Goal: Task Accomplishment & Management: Use online tool/utility

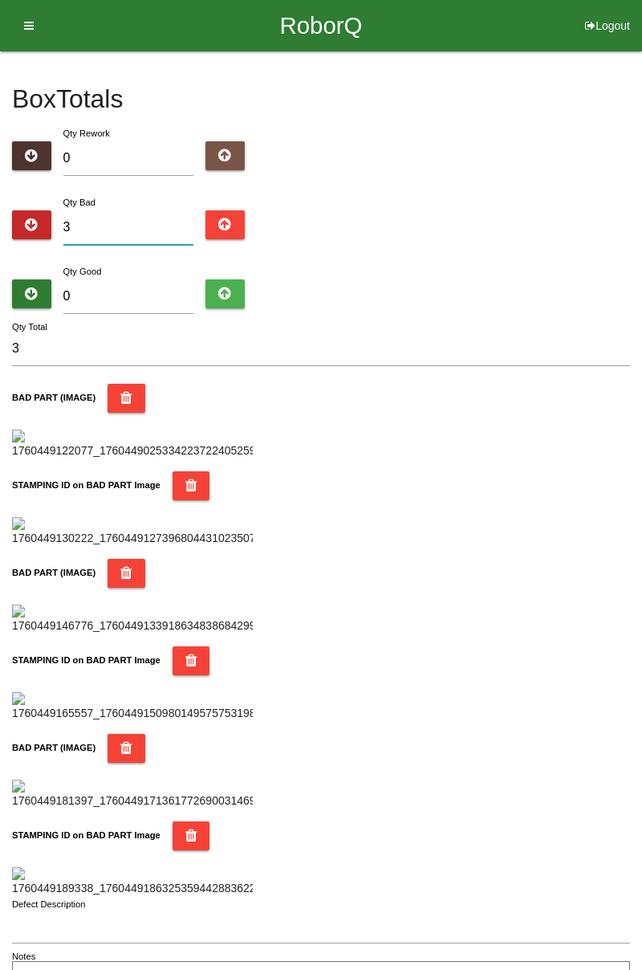
click at [143, 222] on input "3" at bounding box center [128, 227] width 131 height 35
type input "0"
type input "8"
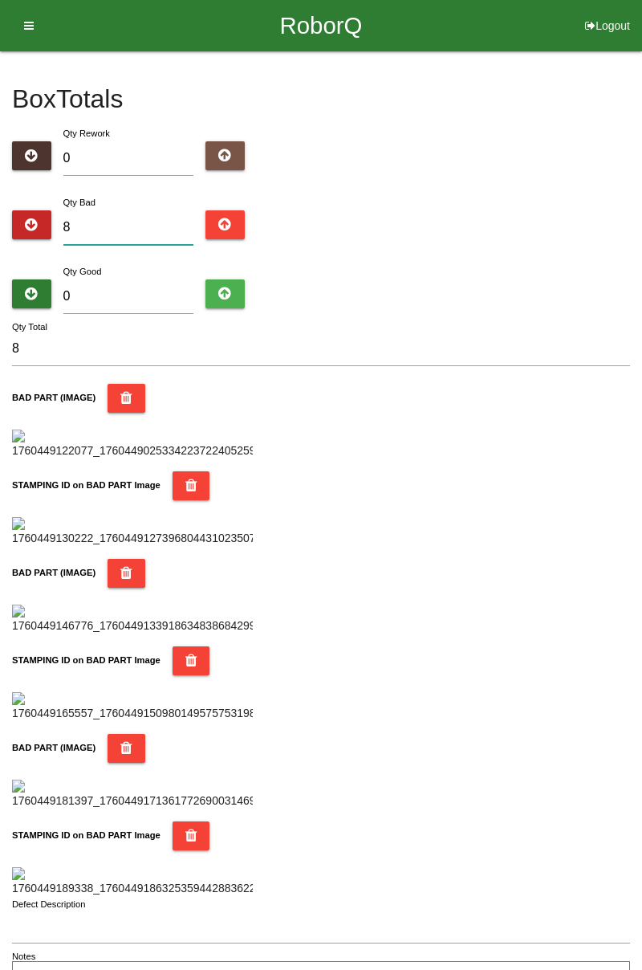
type input "0"
type input "9"
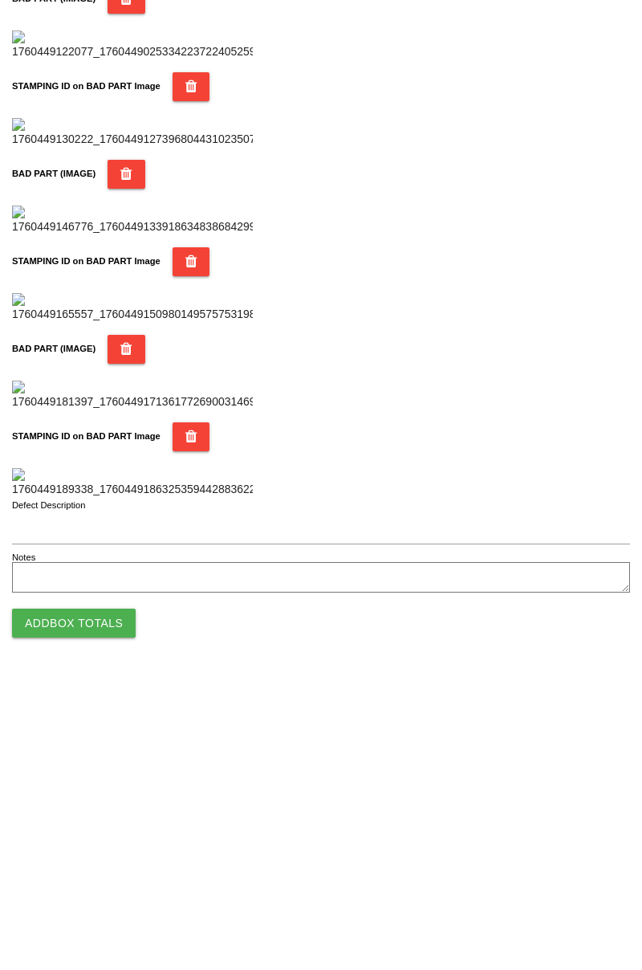
type input "9"
click at [93, 915] on button "Add Box Totals" at bounding box center [74, 915] width 124 height 29
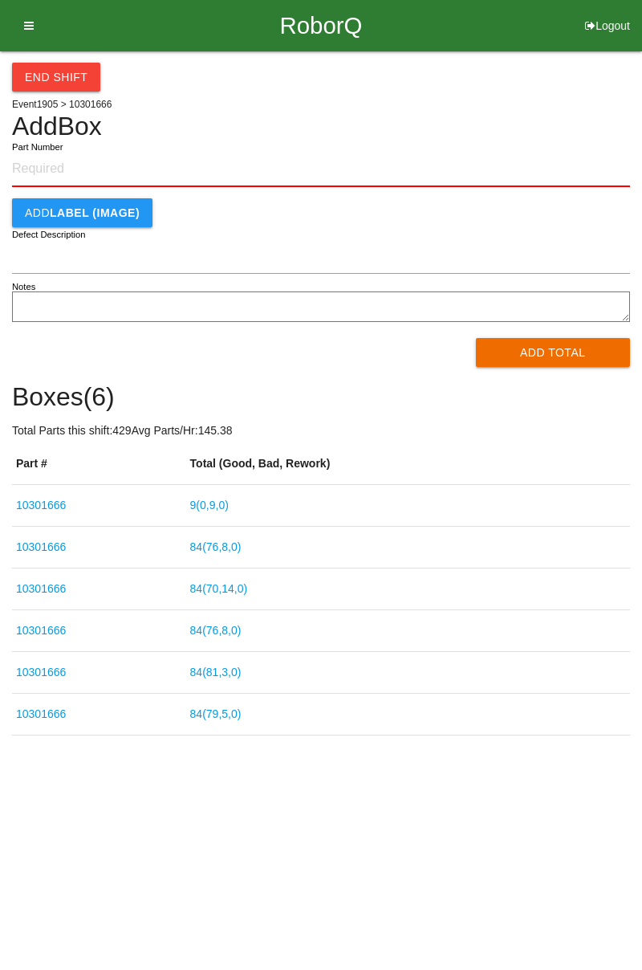
click at [229, 502] on link "9 ( 0 , 9 , 0 )" at bounding box center [209, 504] width 39 height 13
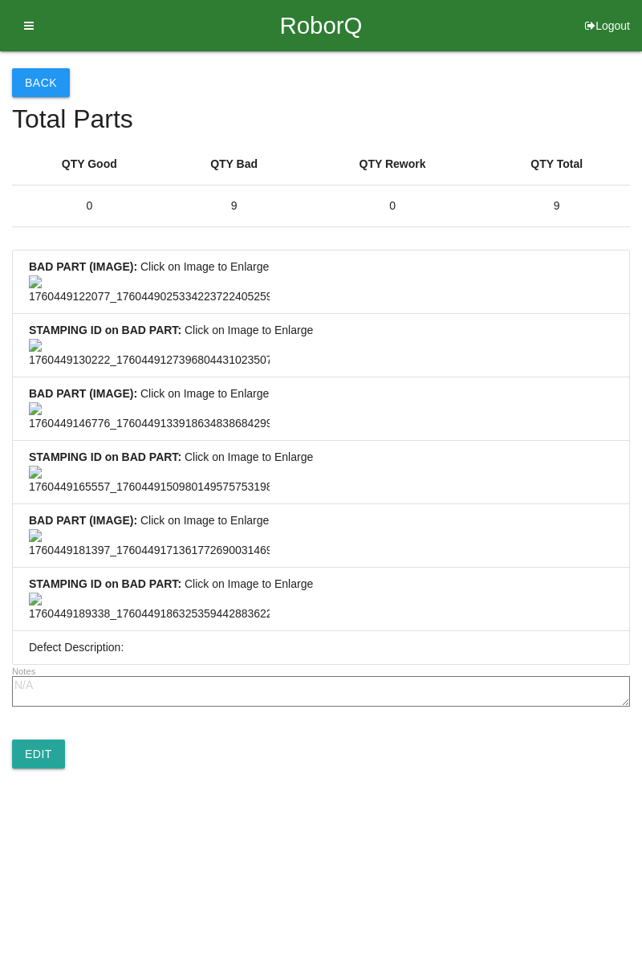
scroll to position [1194, 0]
click at [57, 768] on link "Edit" at bounding box center [38, 753] width 53 height 29
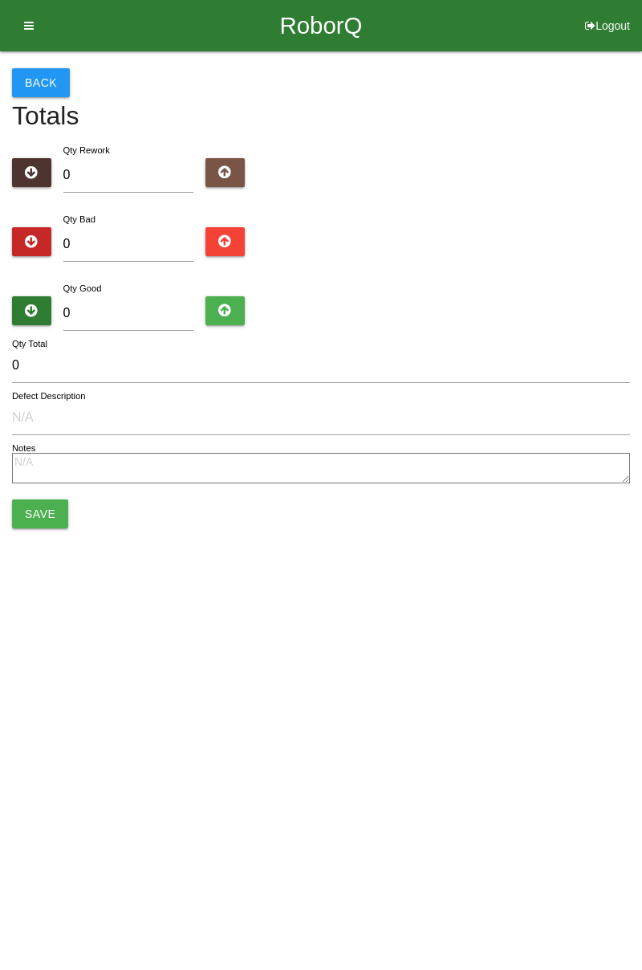
type input "9"
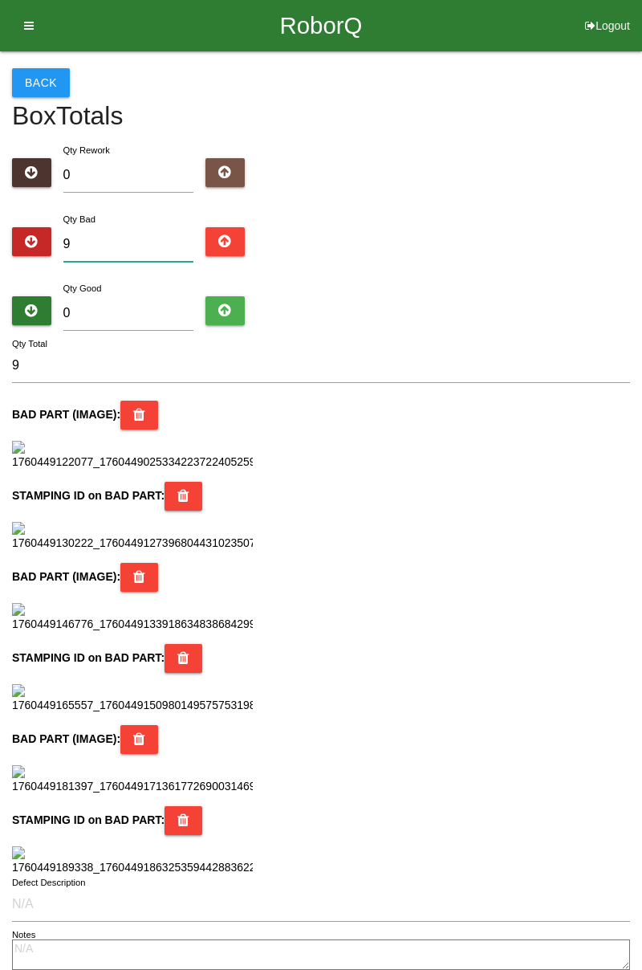
click at [138, 242] on input "9" at bounding box center [128, 244] width 131 height 35
click at [134, 246] on input "9" at bounding box center [128, 244] width 131 height 35
type input "0"
type input "1"
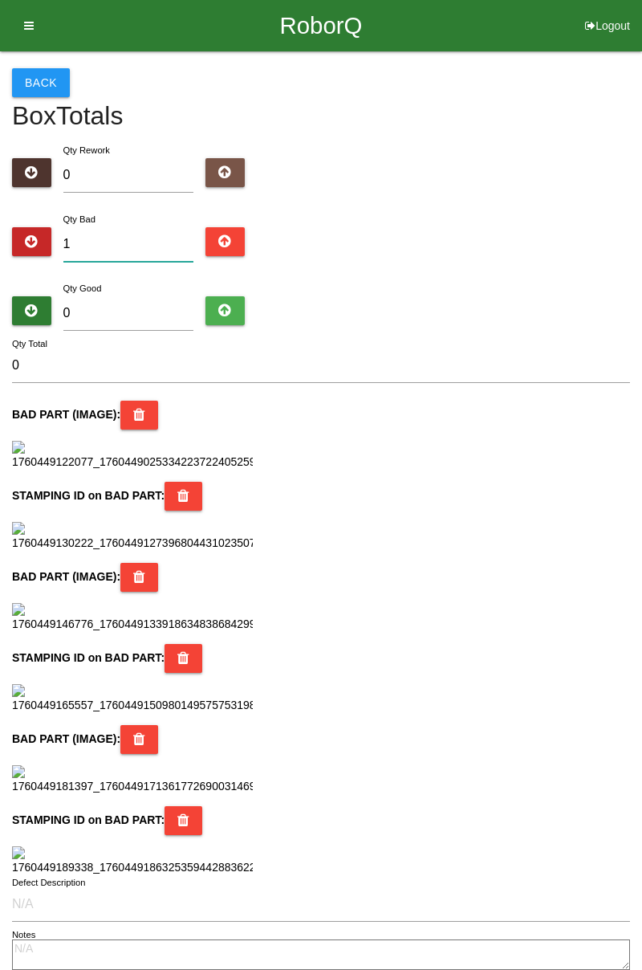
type input "1"
type input "11"
click at [167, 296] on input "0" at bounding box center [128, 313] width 131 height 35
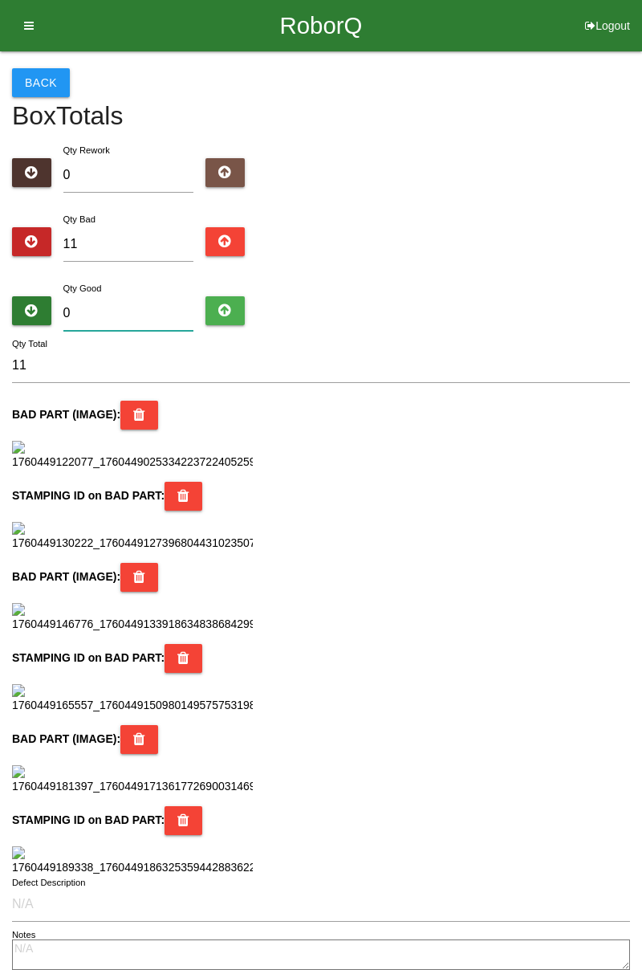
type input "7"
type input "18"
type input "74"
type input "85"
type input "7"
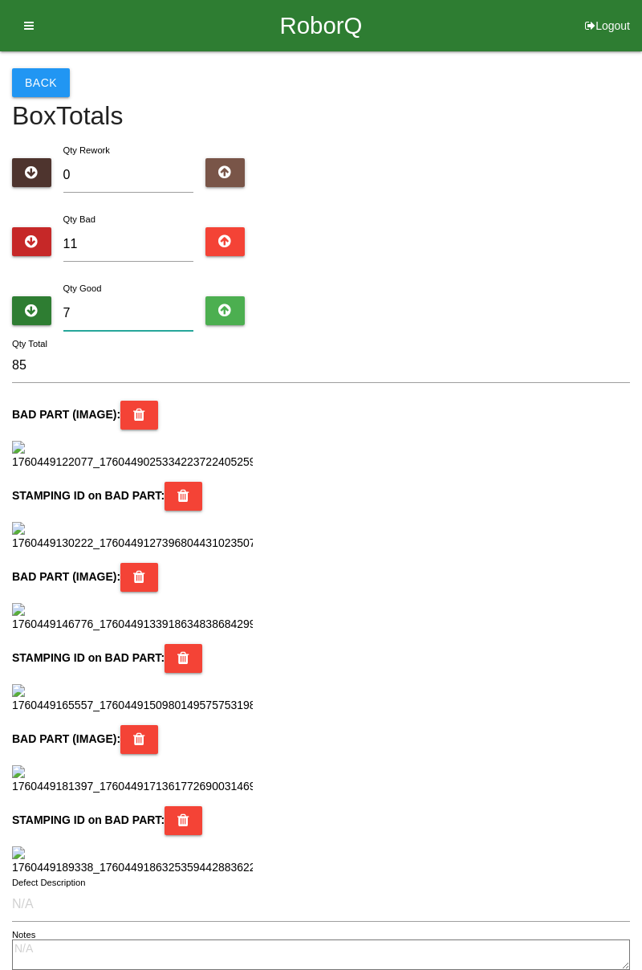
type input "18"
type input "73"
type input "84"
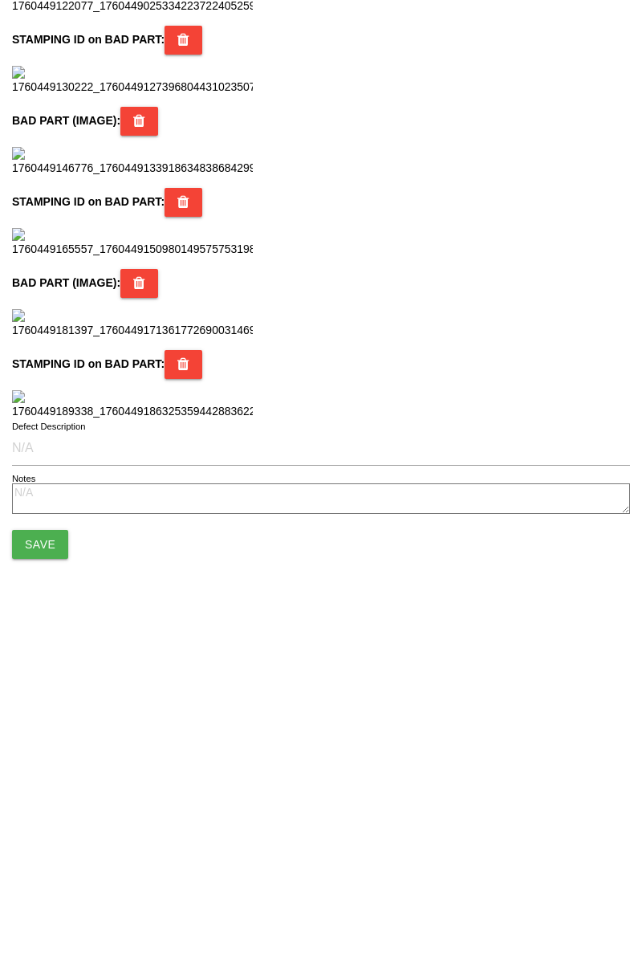
scroll to position [1426, 0]
type input "73"
click at [53, 875] on button "Save" at bounding box center [40, 874] width 56 height 29
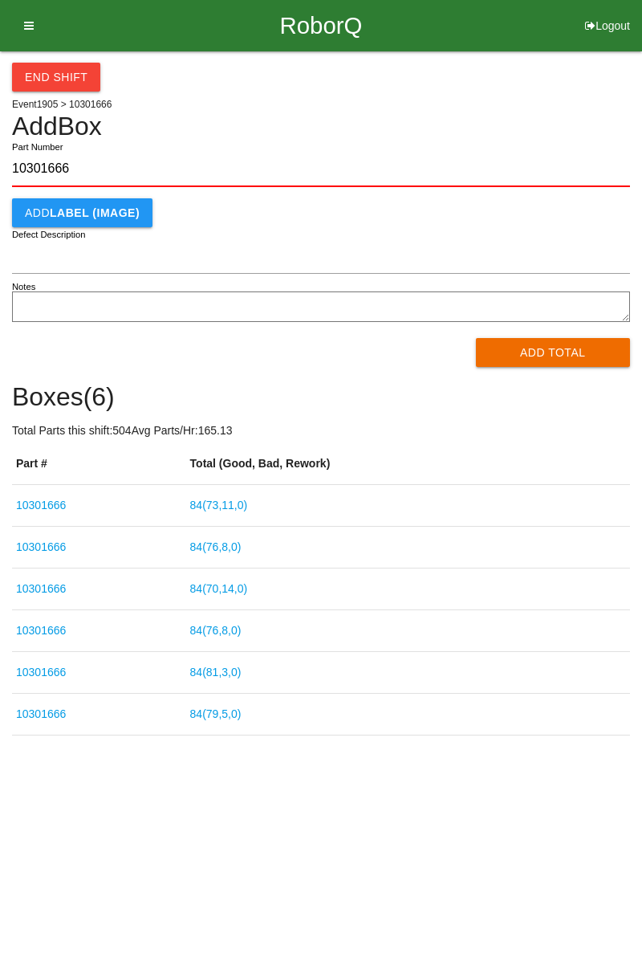
type input "10301666"
click at [552, 348] on button "Add Total" at bounding box center [553, 352] width 155 height 29
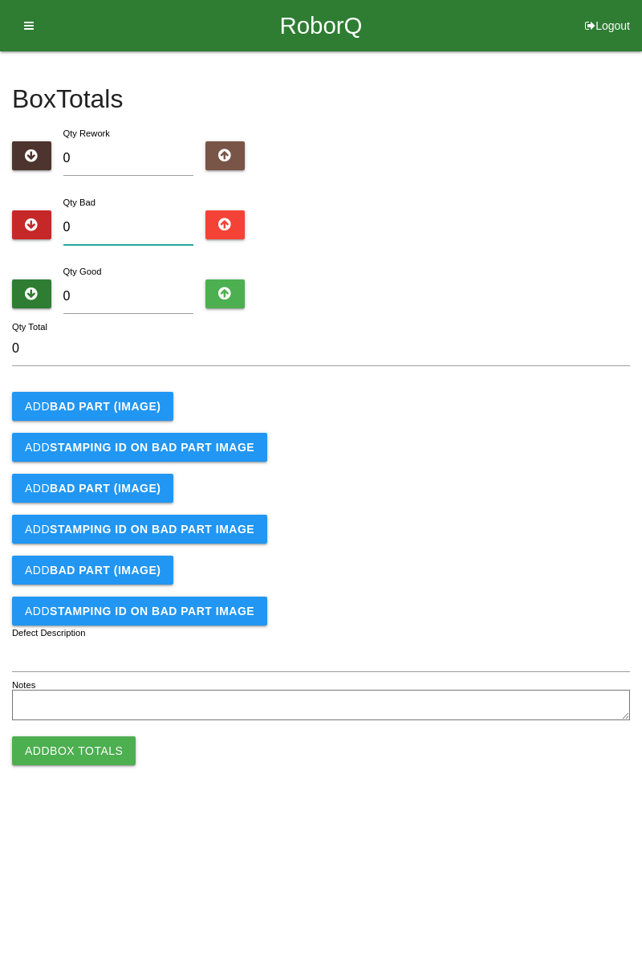
click at [116, 219] on input "0" at bounding box center [128, 227] width 131 height 35
type input "3"
click at [141, 401] on b "BAD PART (IMAGE)" at bounding box center [105, 406] width 111 height 13
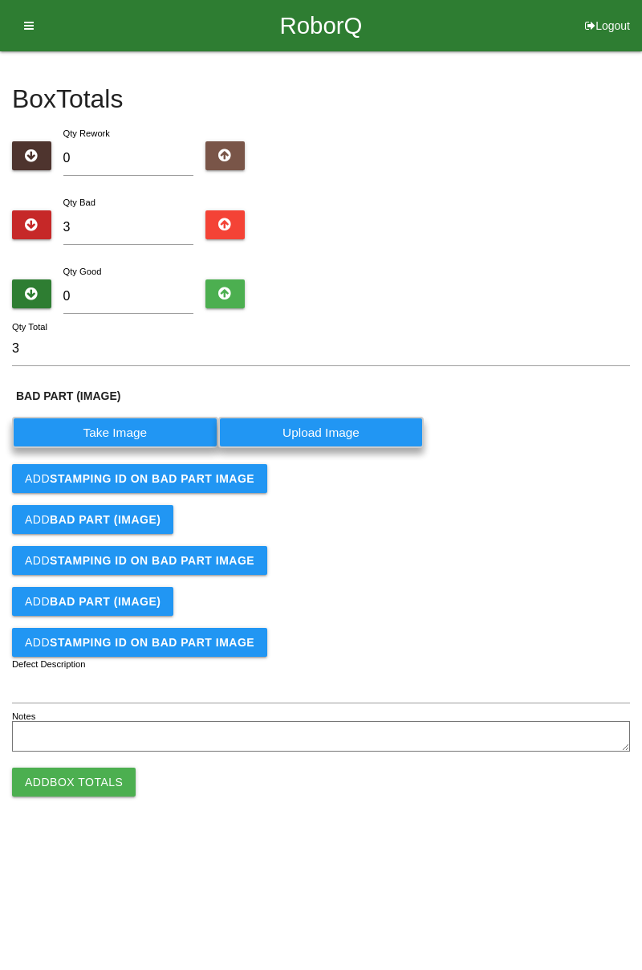
click at [124, 433] on label "Take Image" at bounding box center [115, 432] width 206 height 31
click at [0, 0] on \(IMAGE\) "Take Image" at bounding box center [0, 0] width 0 height 0
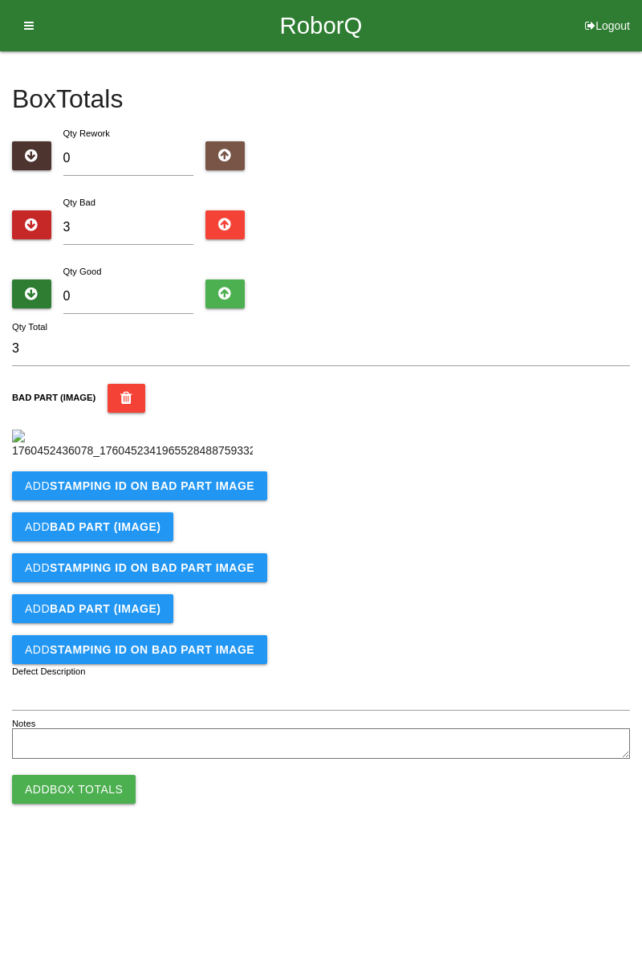
scroll to position [90, 0]
click at [234, 500] on button "Add STAMPING ID on BAD PART Image" at bounding box center [139, 485] width 255 height 29
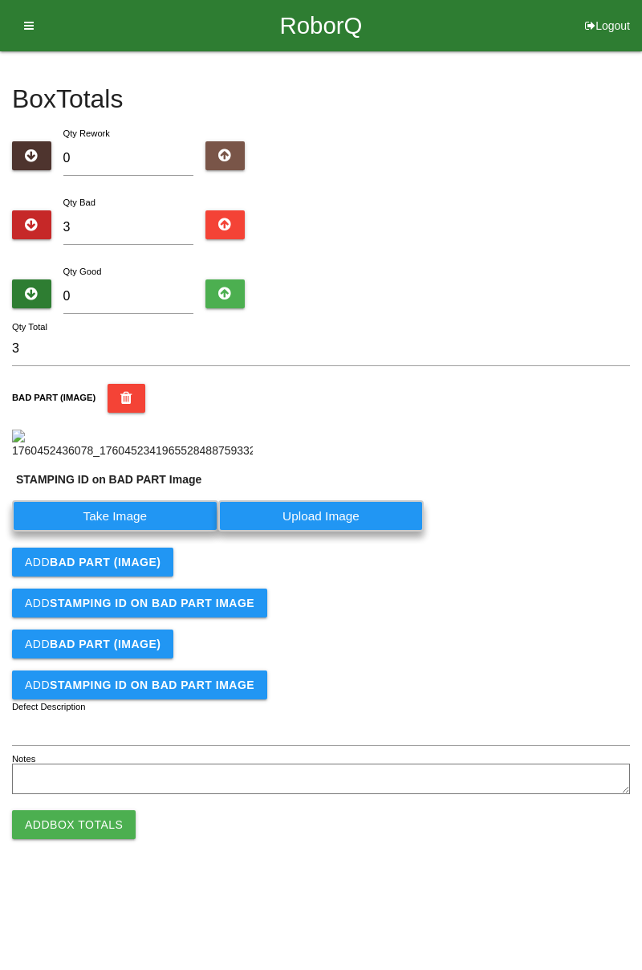
click at [157, 531] on label "Take Image" at bounding box center [115, 515] width 206 height 31
click at [0, 0] on PART "Take Image" at bounding box center [0, 0] width 0 height 0
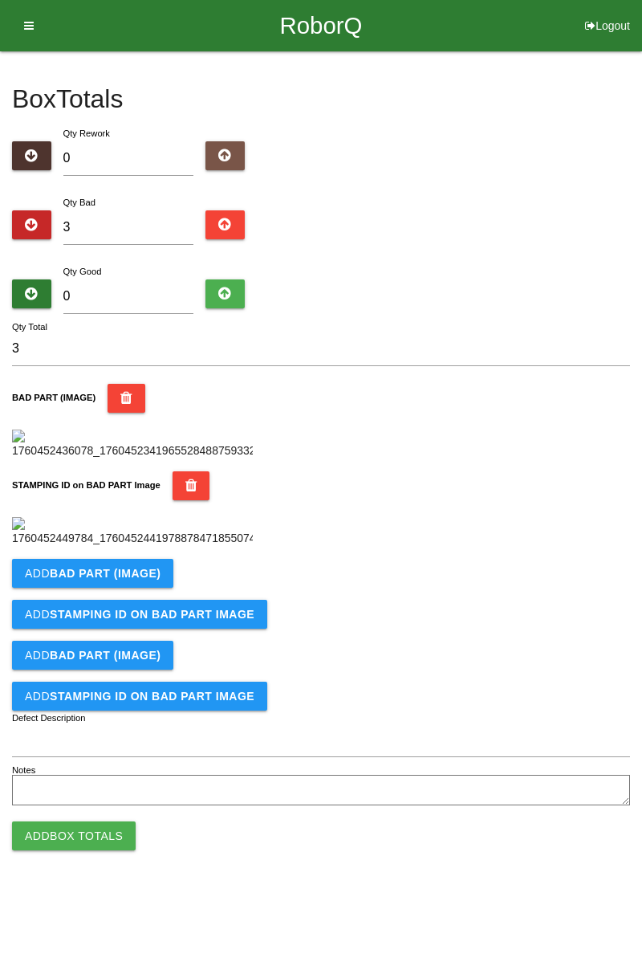
scroll to position [353, 0]
click at [161, 588] on button "Add BAD PART (IMAGE)" at bounding box center [92, 573] width 161 height 29
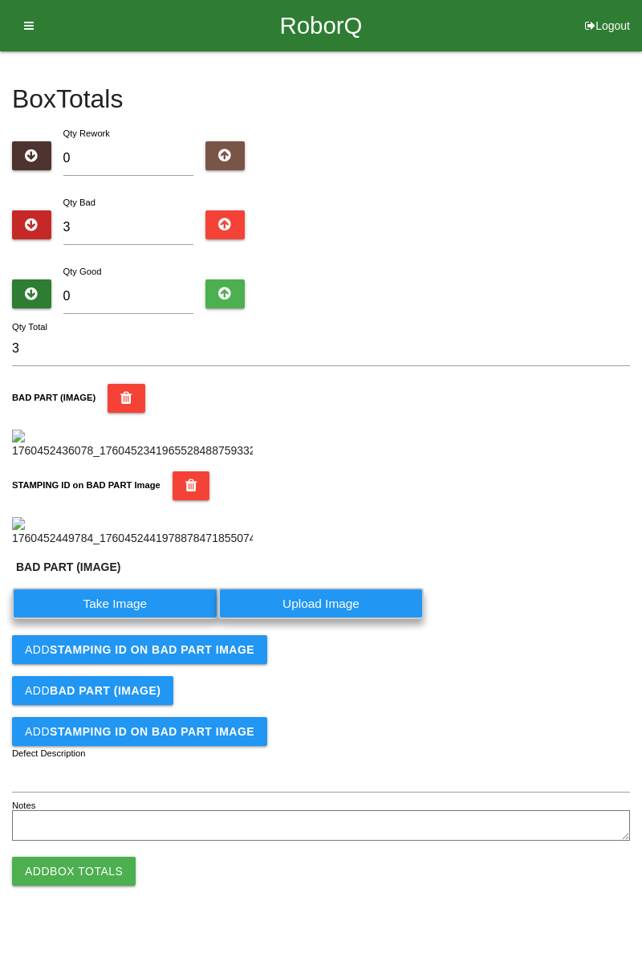
click at [133, 619] on label "Take Image" at bounding box center [115, 603] width 206 height 31
click at [0, 0] on \(IMAGE\) "Take Image" at bounding box center [0, 0] width 0 height 0
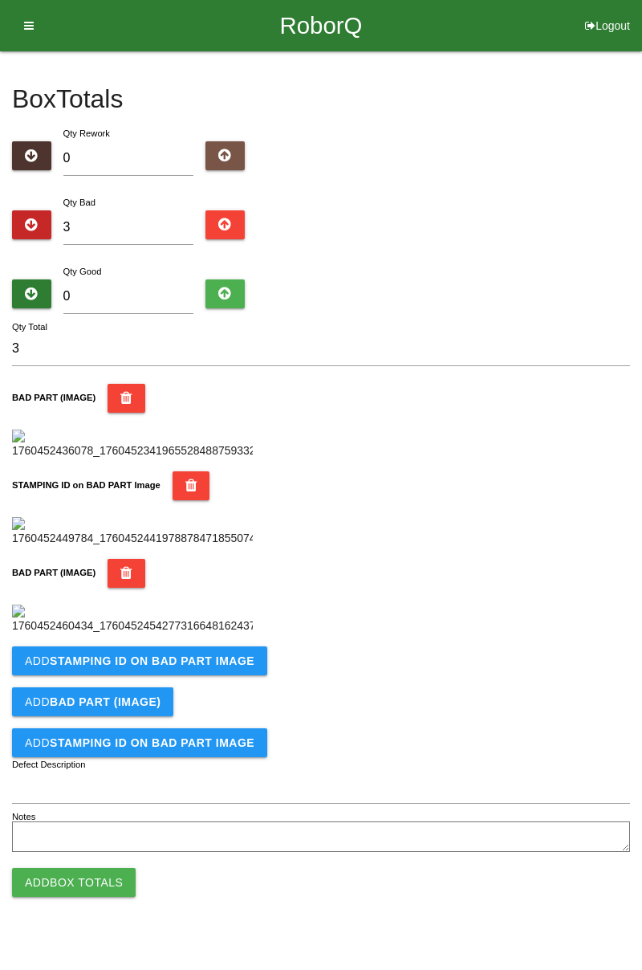
scroll to position [616, 0]
click at [215, 667] on b "STAMPING ID on BAD PART Image" at bounding box center [152, 660] width 205 height 13
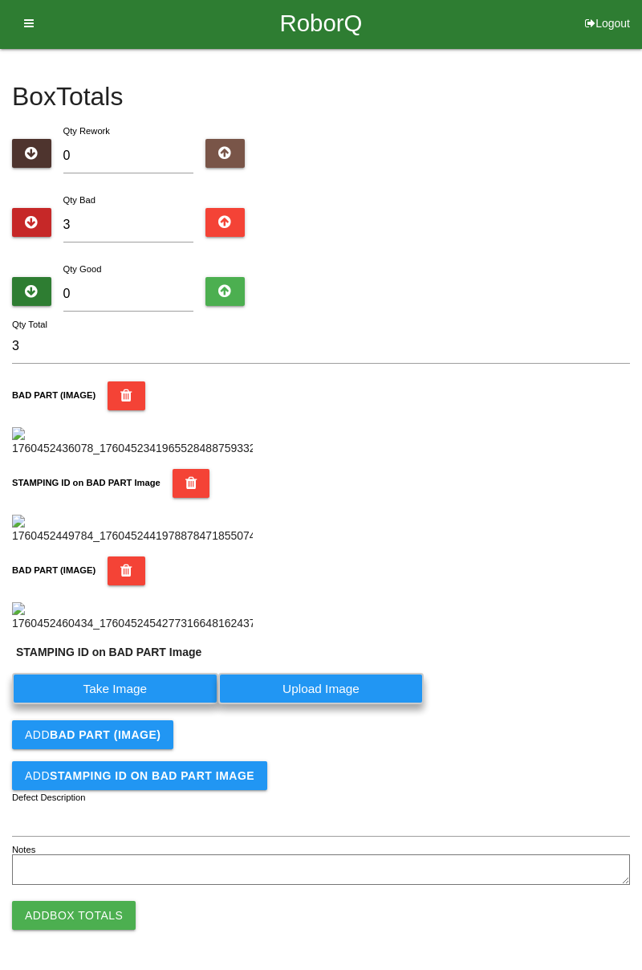
click at [177, 704] on label "Take Image" at bounding box center [115, 688] width 206 height 31
click at [0, 0] on PART "Take Image" at bounding box center [0, 0] width 0 height 0
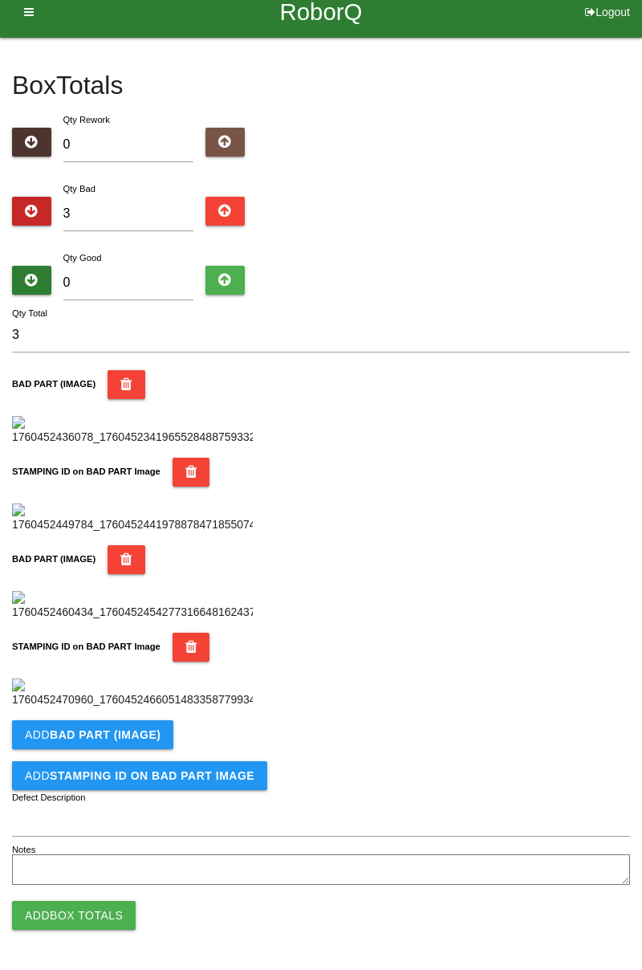
scroll to position [880, 0]
click at [132, 728] on b "BAD PART (IMAGE)" at bounding box center [105, 734] width 111 height 13
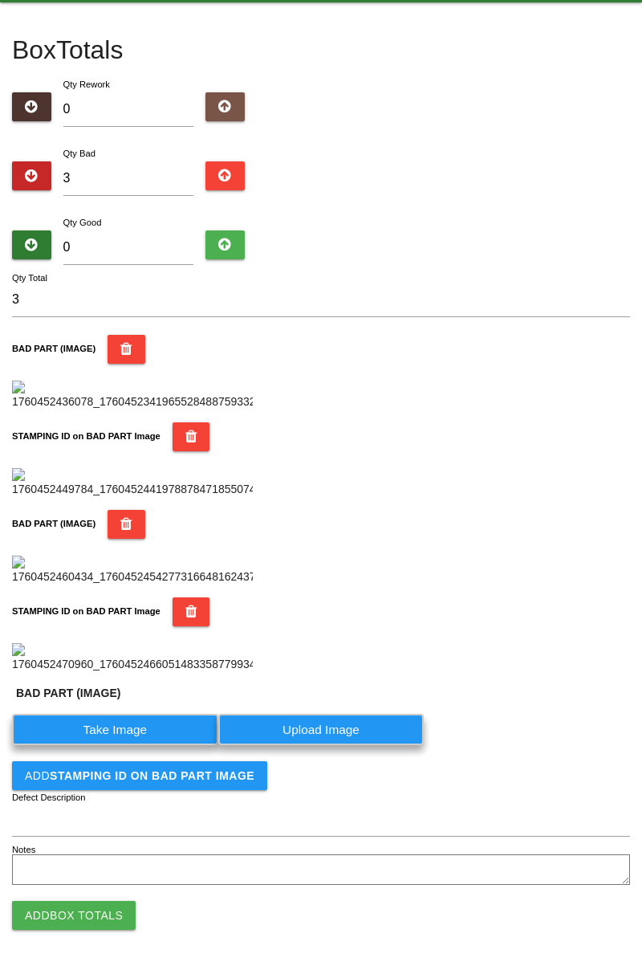
click at [135, 745] on label "Take Image" at bounding box center [115, 729] width 206 height 31
click at [0, 0] on \(IMAGE\) "Take Image" at bounding box center [0, 0] width 0 height 0
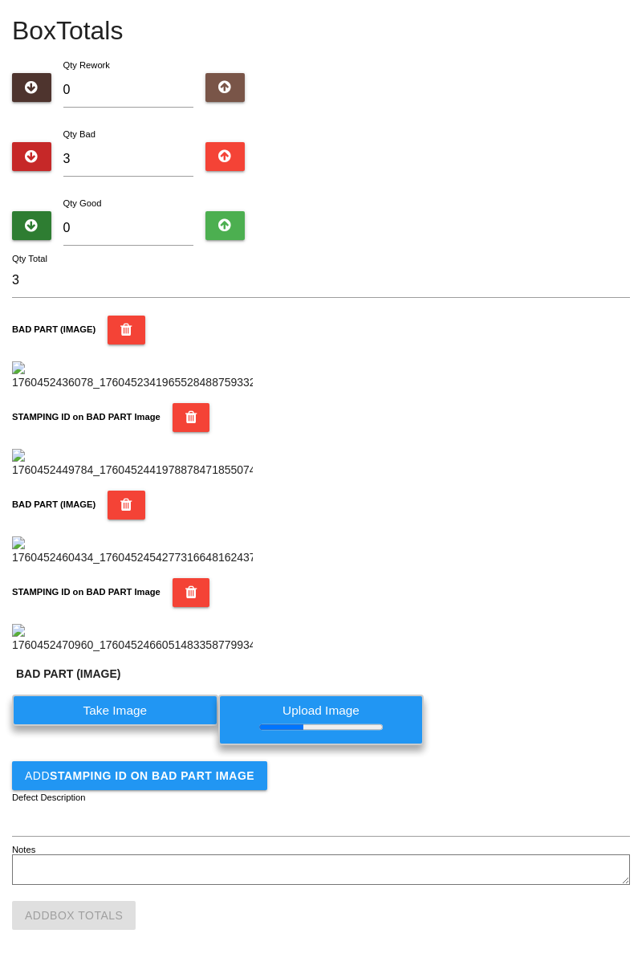
scroll to position [934, 0]
click at [200, 780] on b "STAMPING ID on BAD PART Image" at bounding box center [152, 775] width 205 height 13
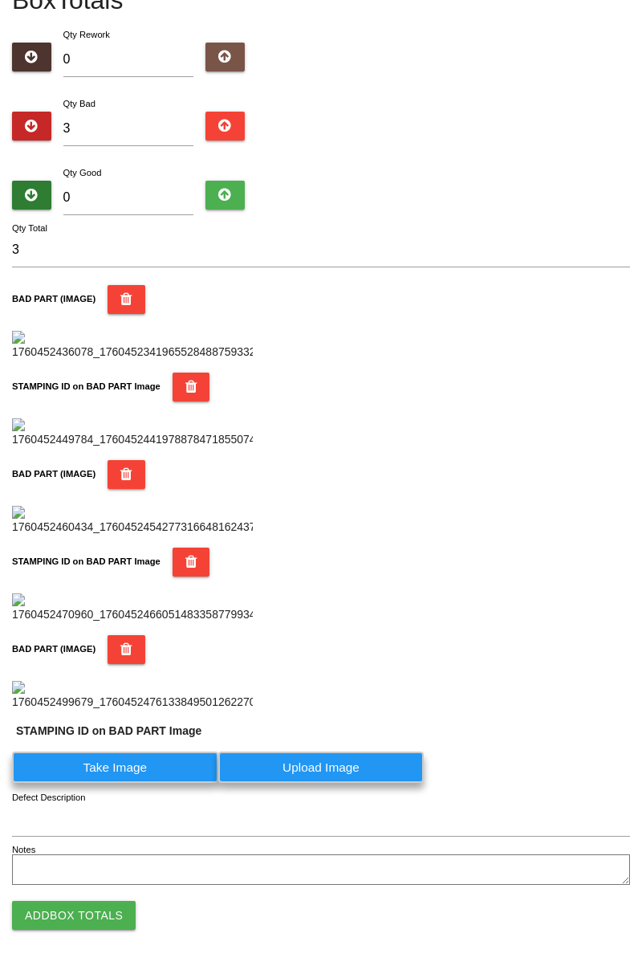
click at [153, 710] on img at bounding box center [132, 696] width 241 height 30
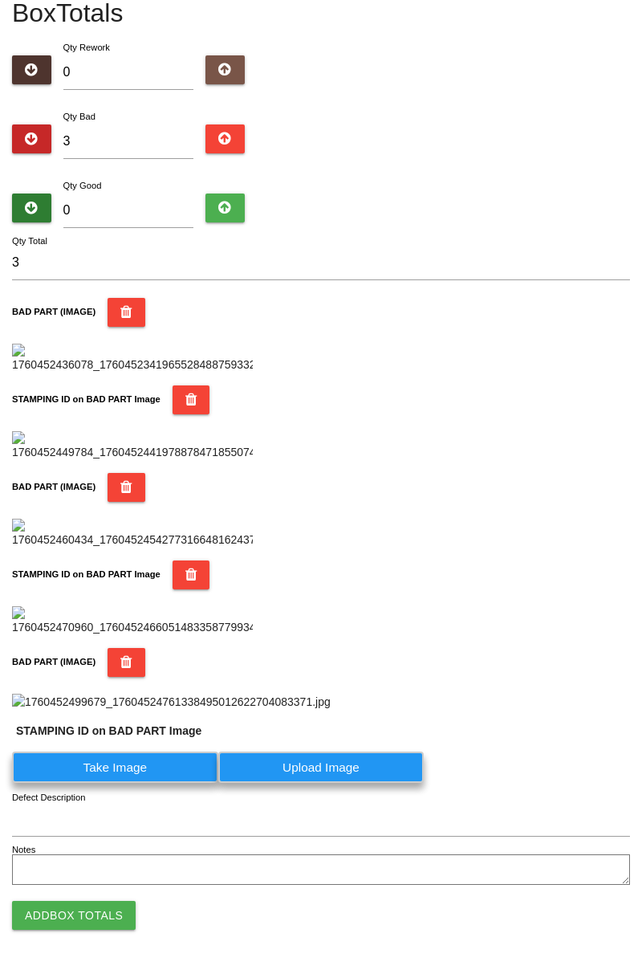
click at [331, 694] on img at bounding box center [171, 702] width 319 height 17
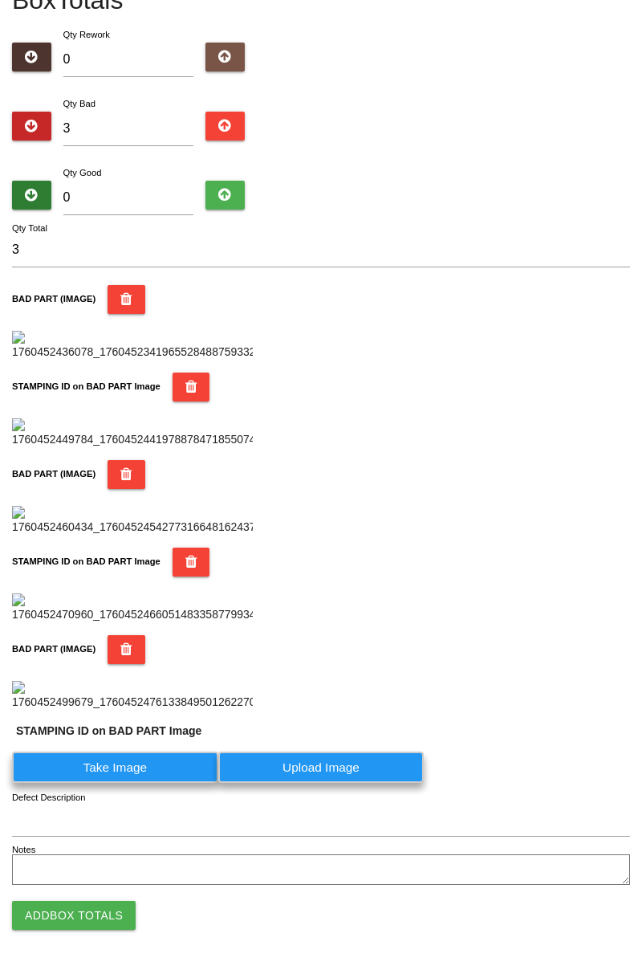
click at [143, 772] on label "Take Image" at bounding box center [115, 766] width 206 height 31
click at [0, 0] on PART "Take Image" at bounding box center [0, 0] width 0 height 0
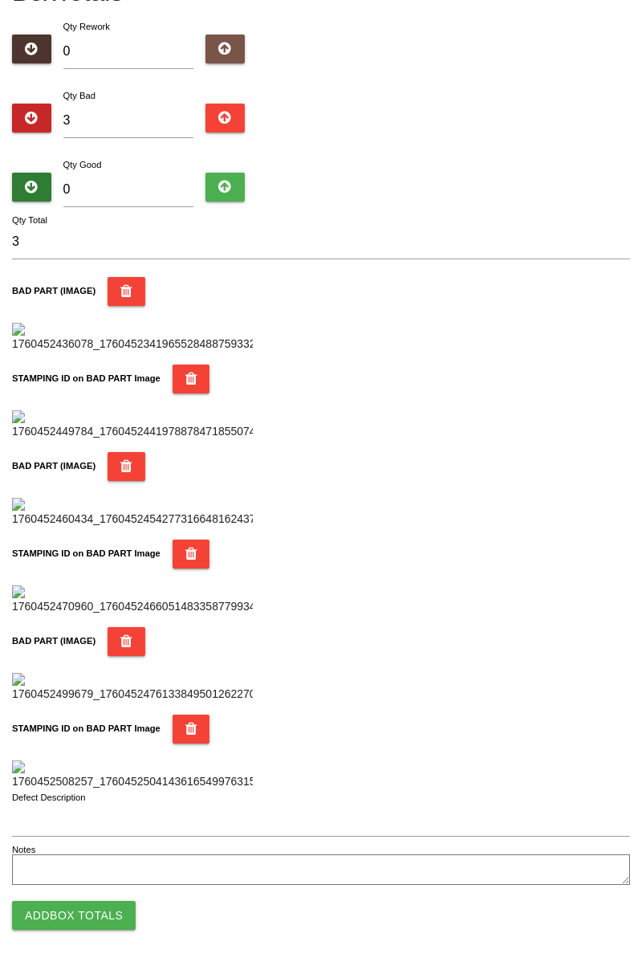
scroll to position [0, 0]
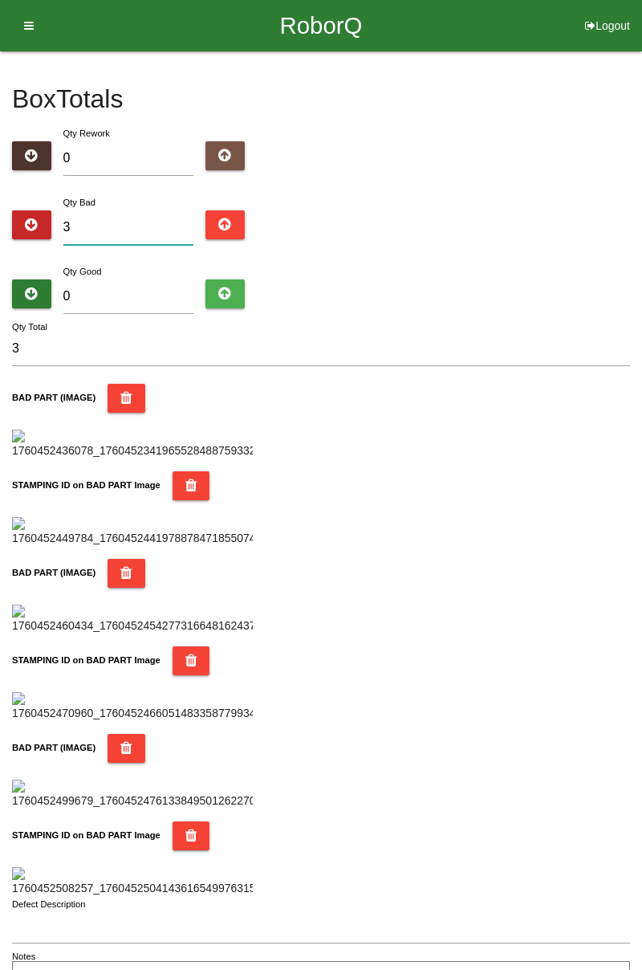
click at [154, 222] on input "3" at bounding box center [128, 227] width 131 height 35
click at [136, 222] on input "3" at bounding box center [128, 227] width 131 height 35
type input "0"
type input "1"
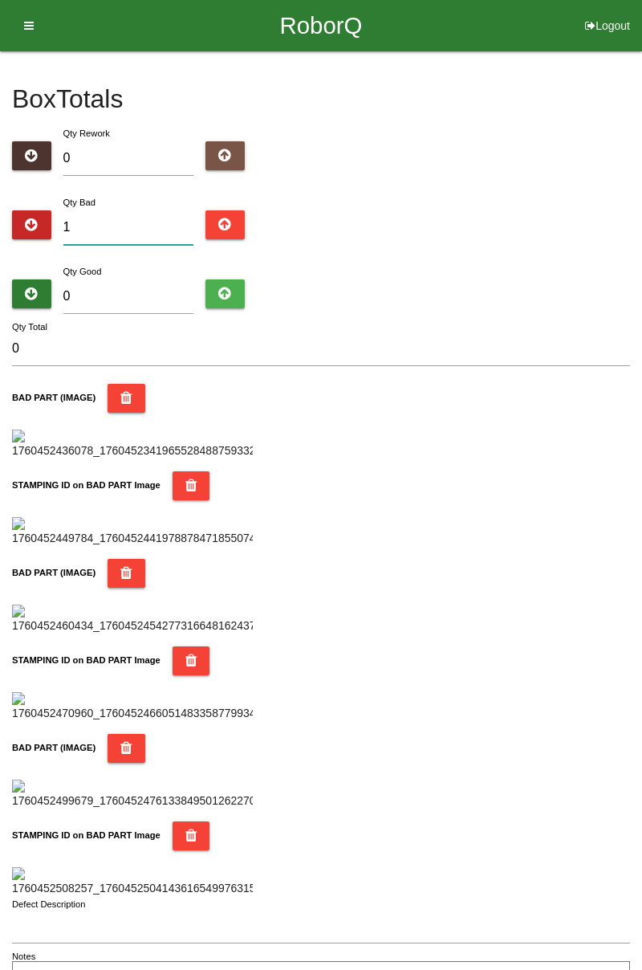
type input "1"
type input "10"
click at [641, 254] on div "Box Totals Translate Weight Weight unit: Rework Weight Bad Weight Good Weight 0…" at bounding box center [321, 523] width 642 height 945
click at [141, 214] on input "10" at bounding box center [128, 227] width 131 height 35
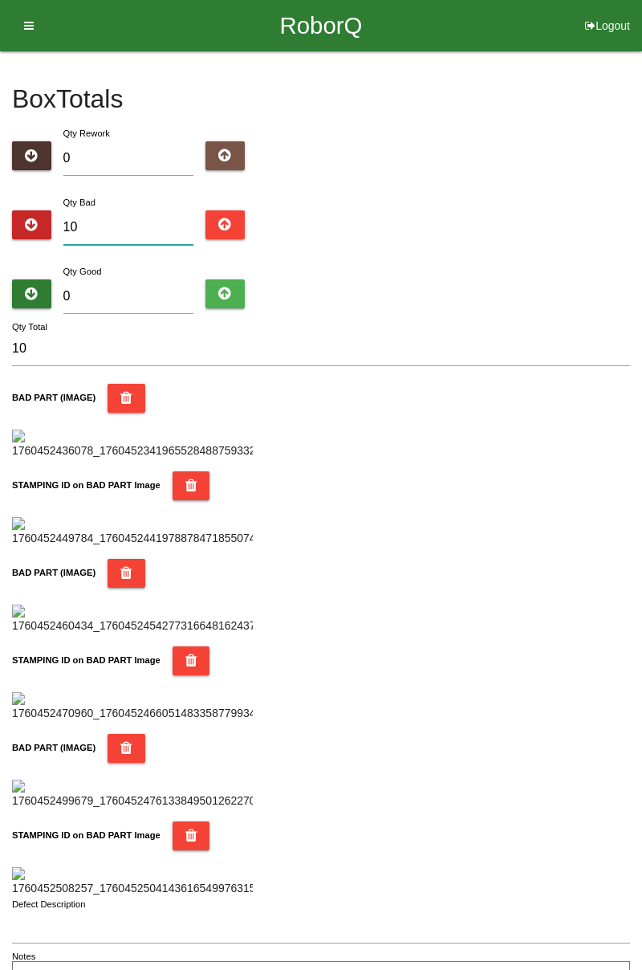
type input "1"
type input "13"
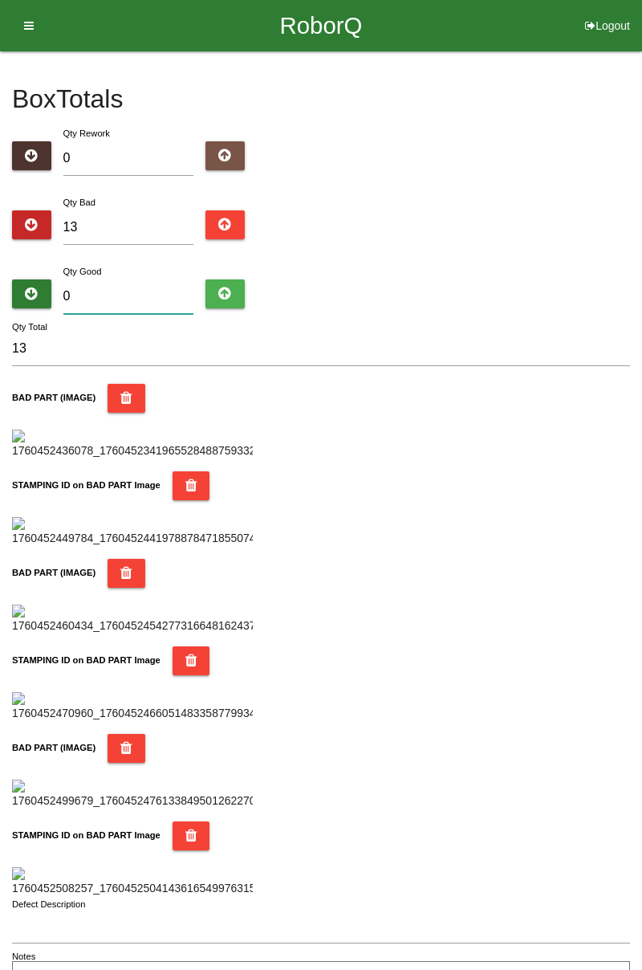
click at [146, 289] on input "0" at bounding box center [128, 296] width 131 height 35
type input "7"
type input "20"
type input "71"
type input "84"
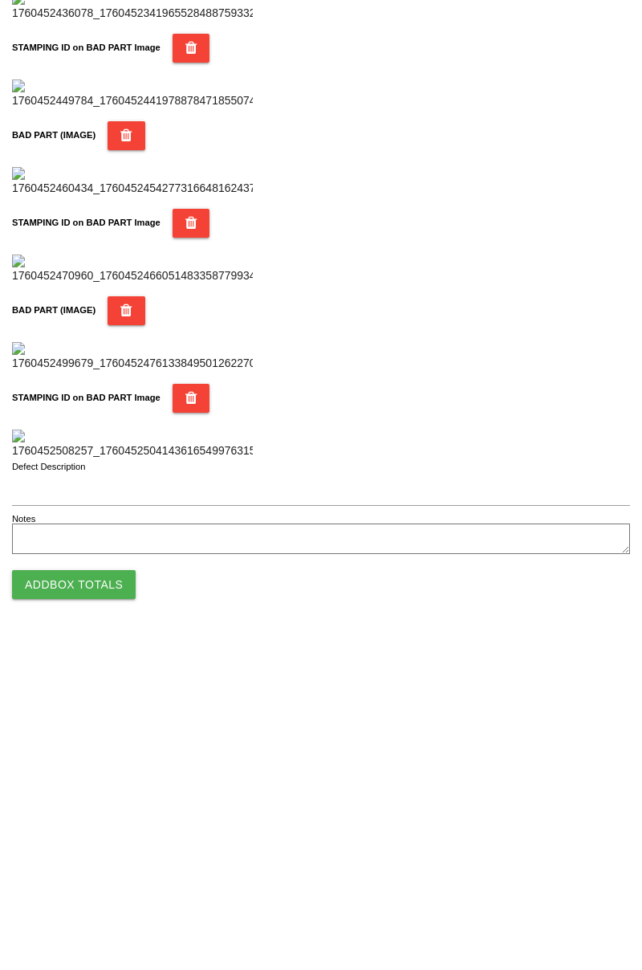
type input "71"
click at [95, 915] on button "Add Box Totals" at bounding box center [74, 915] width 124 height 29
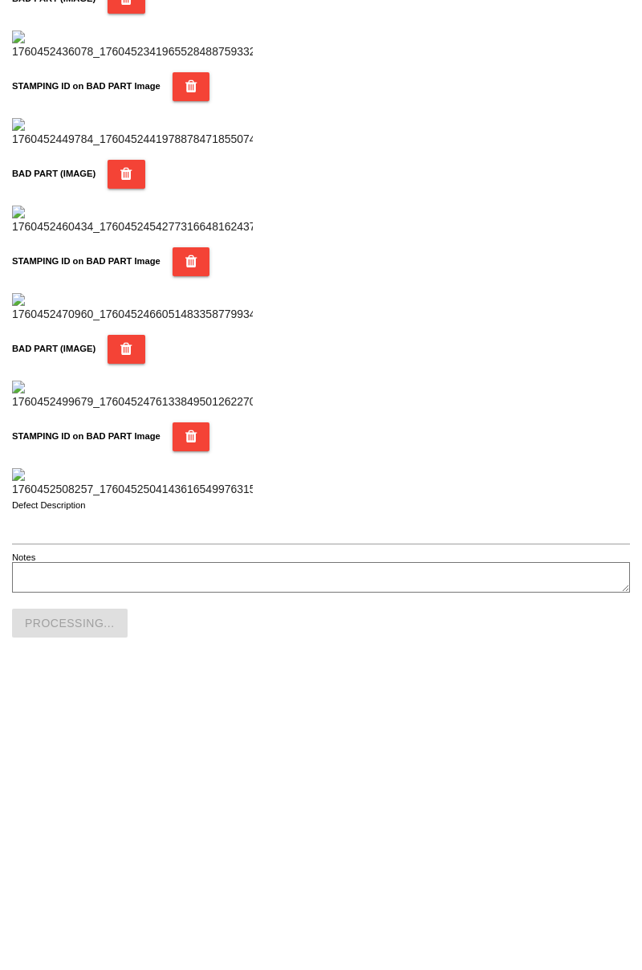
scroll to position [1406, 0]
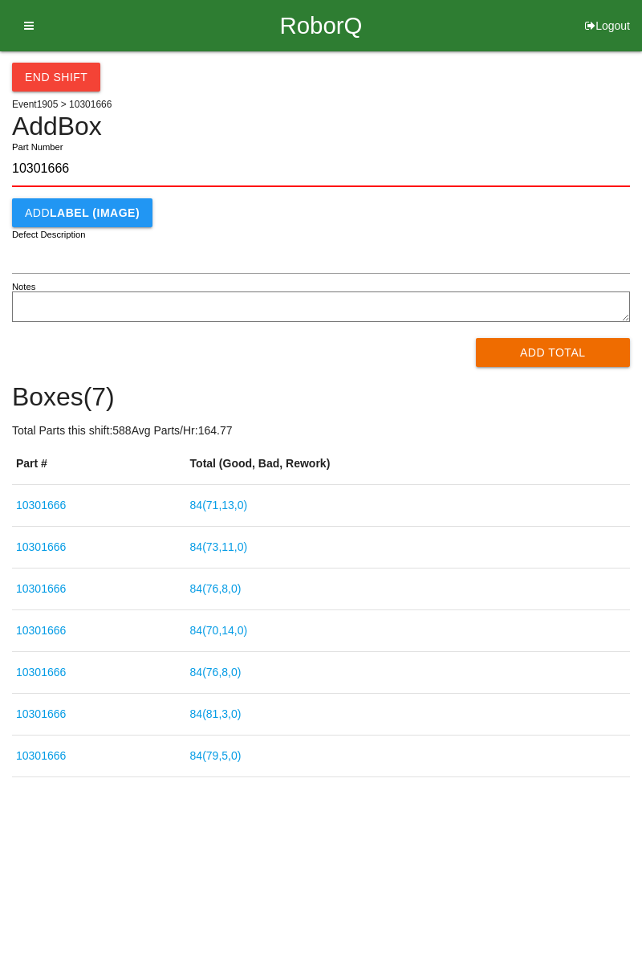
type input "10301666"
click at [573, 350] on button "Add Total" at bounding box center [553, 352] width 155 height 29
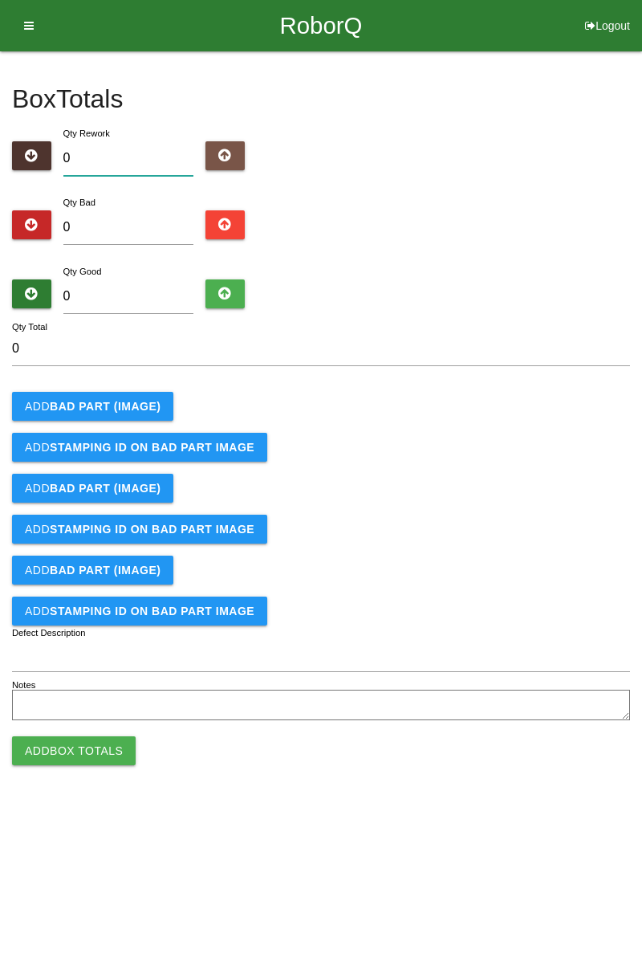
click at [143, 151] on input "0" at bounding box center [128, 158] width 131 height 35
click at [129, 225] on input "0" at bounding box center [128, 227] width 131 height 35
click at [119, 231] on input "0" at bounding box center [128, 227] width 131 height 35
type input "1"
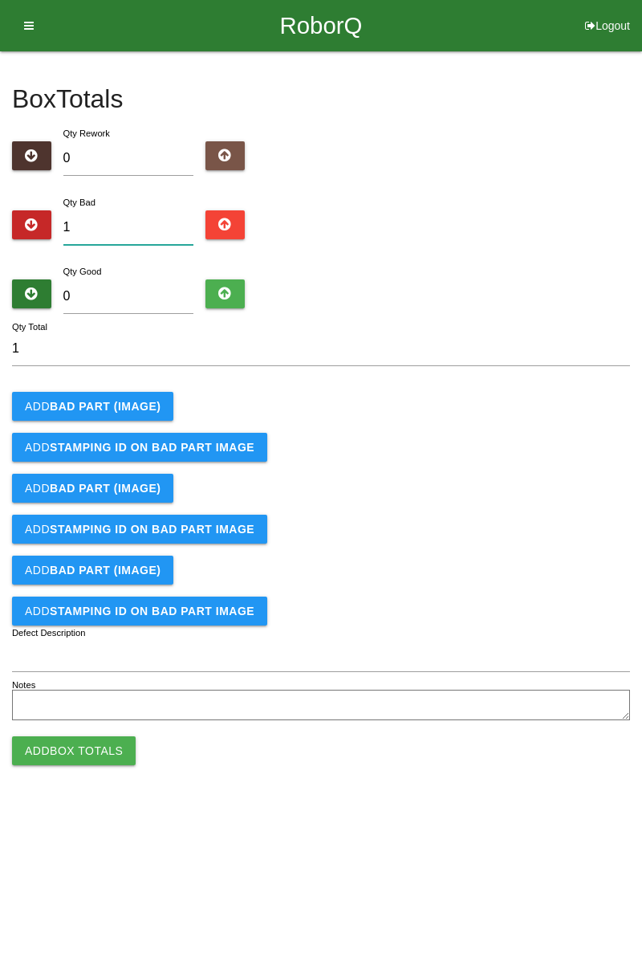
type input "1"
